Goal: Navigation & Orientation: Go to known website

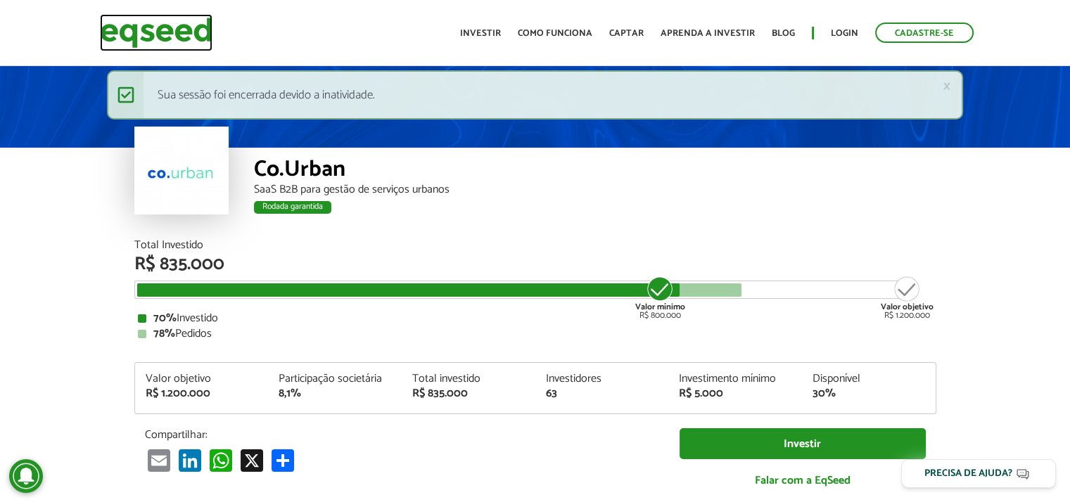
click at [133, 34] on img at bounding box center [156, 32] width 113 height 37
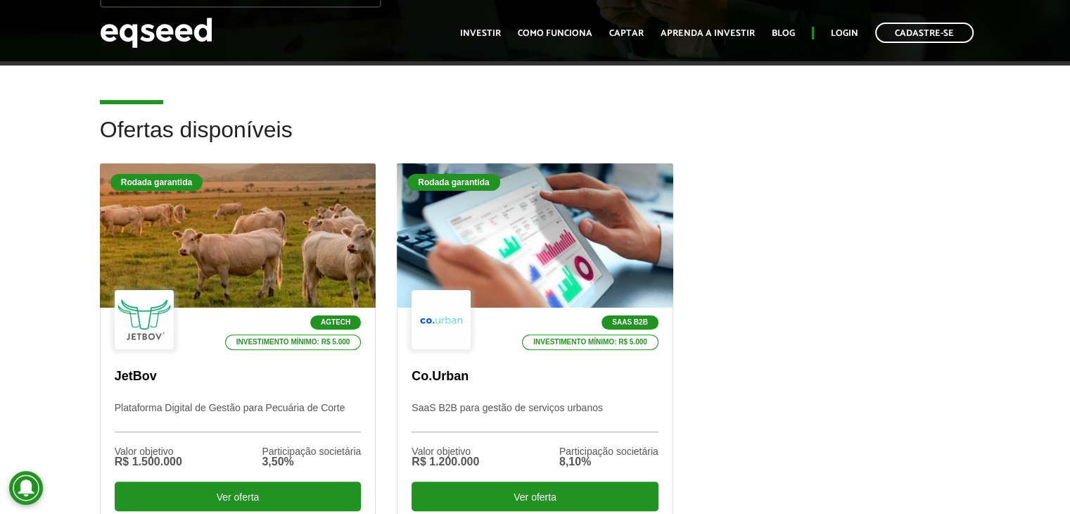
scroll to position [352, 0]
